Goal: Information Seeking & Learning: Learn about a topic

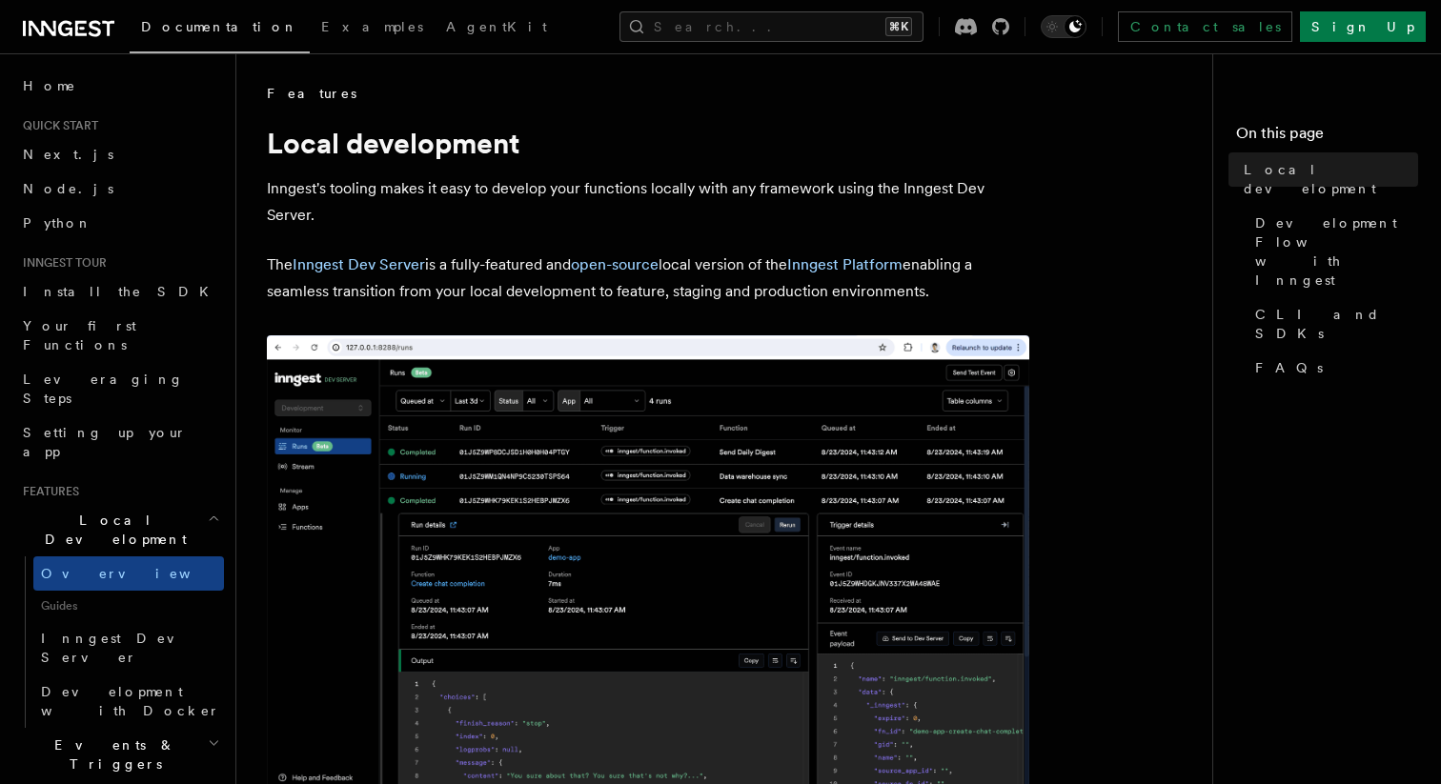
click at [535, 259] on p "The Inngest Dev Server is a fully-featured and open-source local version of the…" at bounding box center [648, 278] width 762 height 53
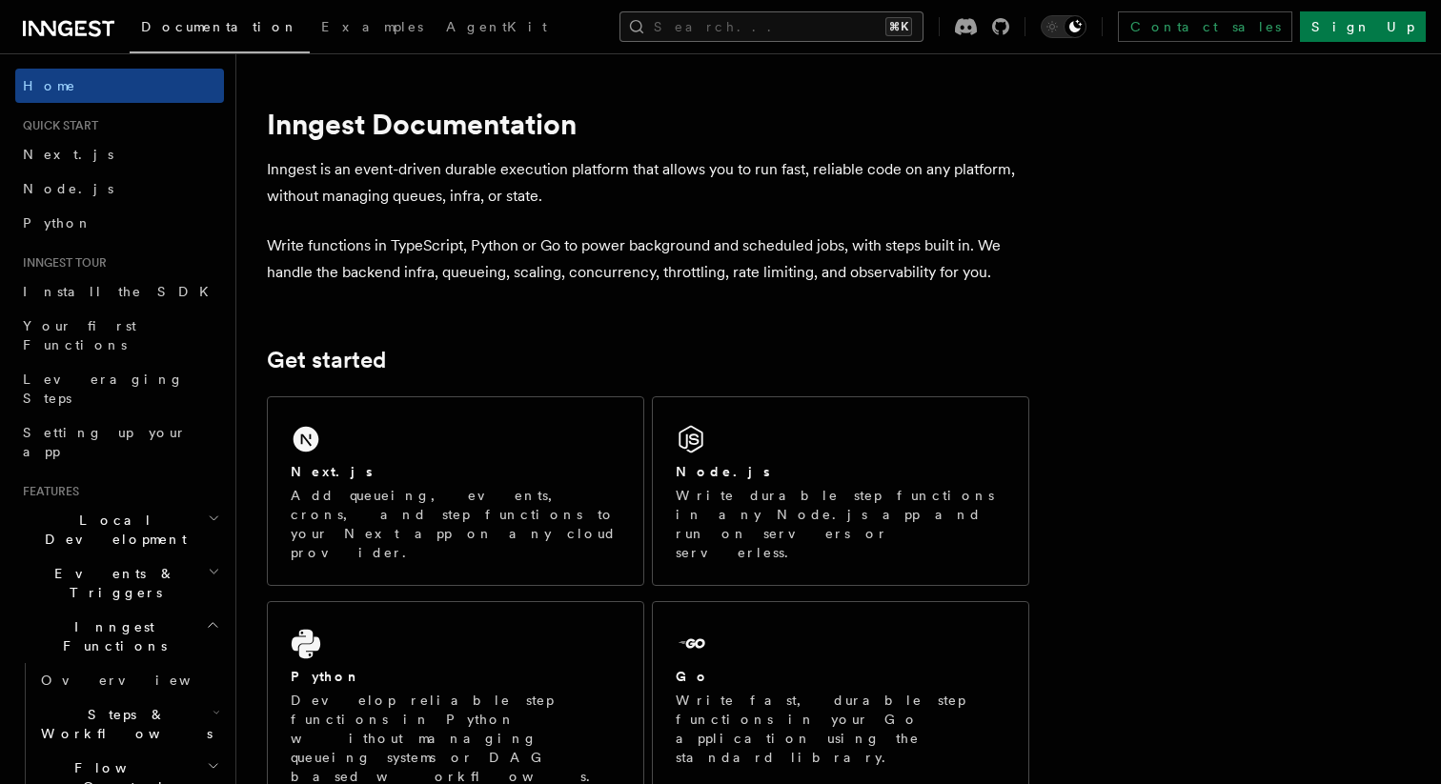
click at [789, 28] on button "Search... ⌘K" at bounding box center [771, 26] width 304 height 30
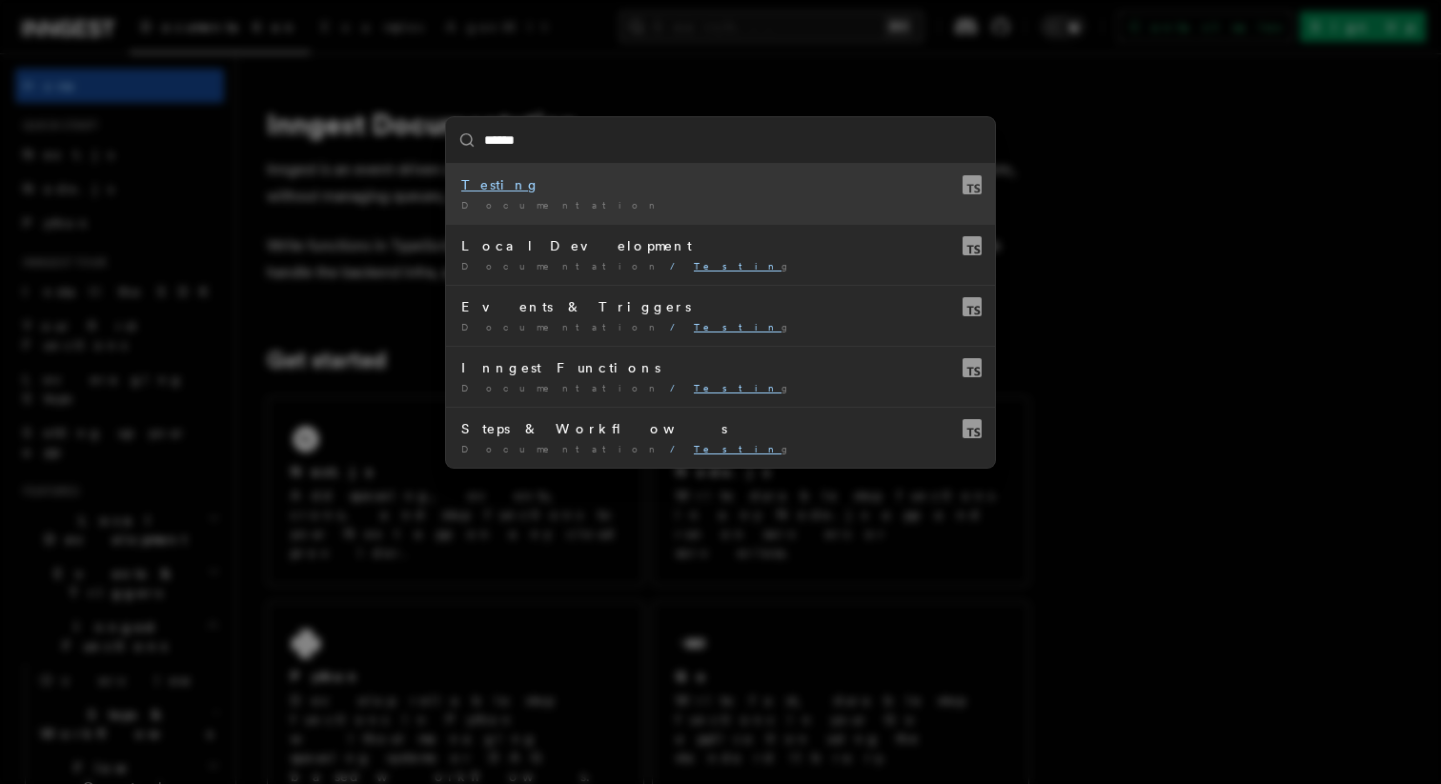
type input "*******"
click at [566, 201] on div "Documentation /" at bounding box center [720, 205] width 518 height 14
